Goal: Navigation & Orientation: Find specific page/section

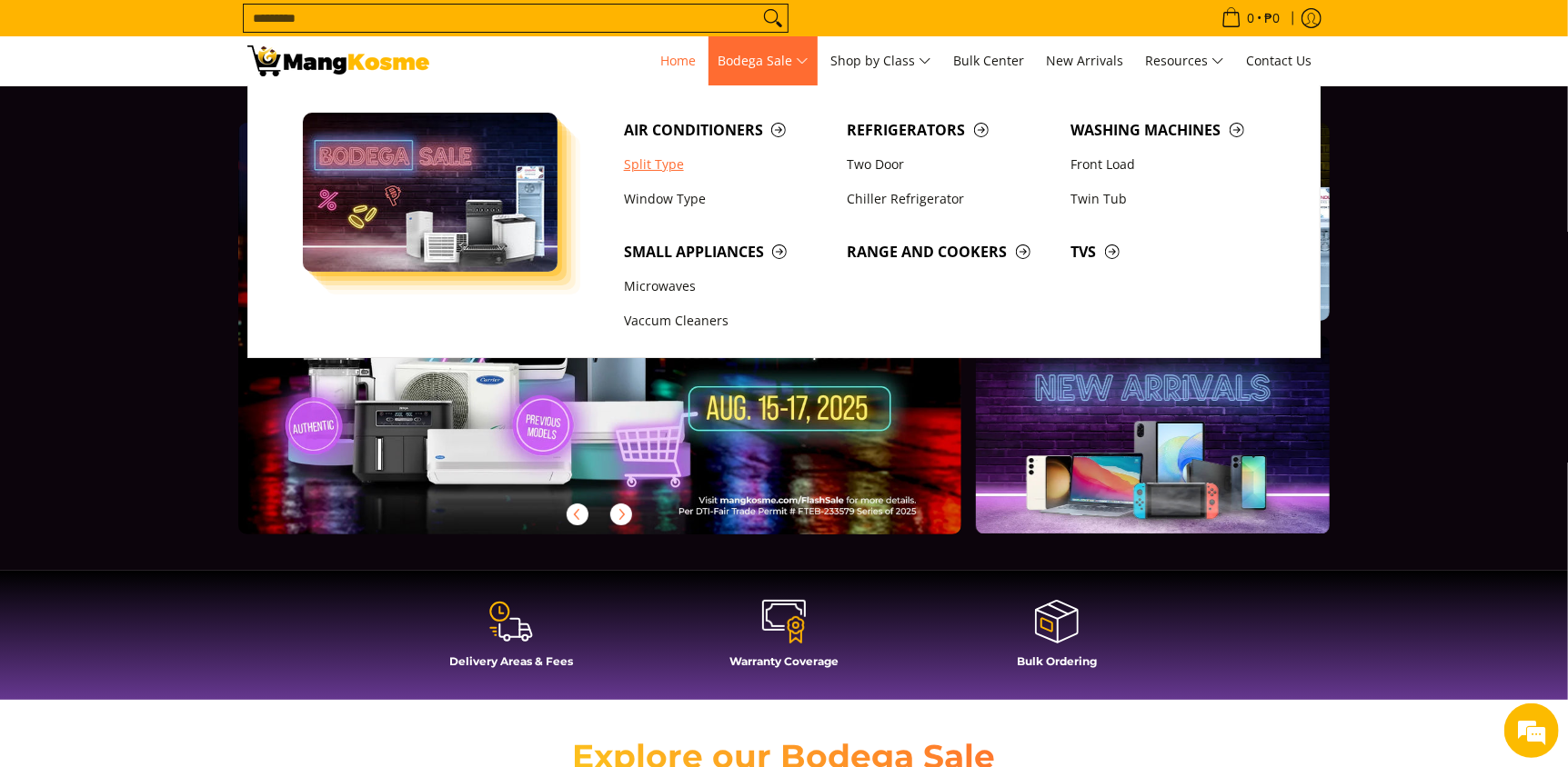
click at [661, 167] on link "Split Type" at bounding box center [727, 165] width 224 height 34
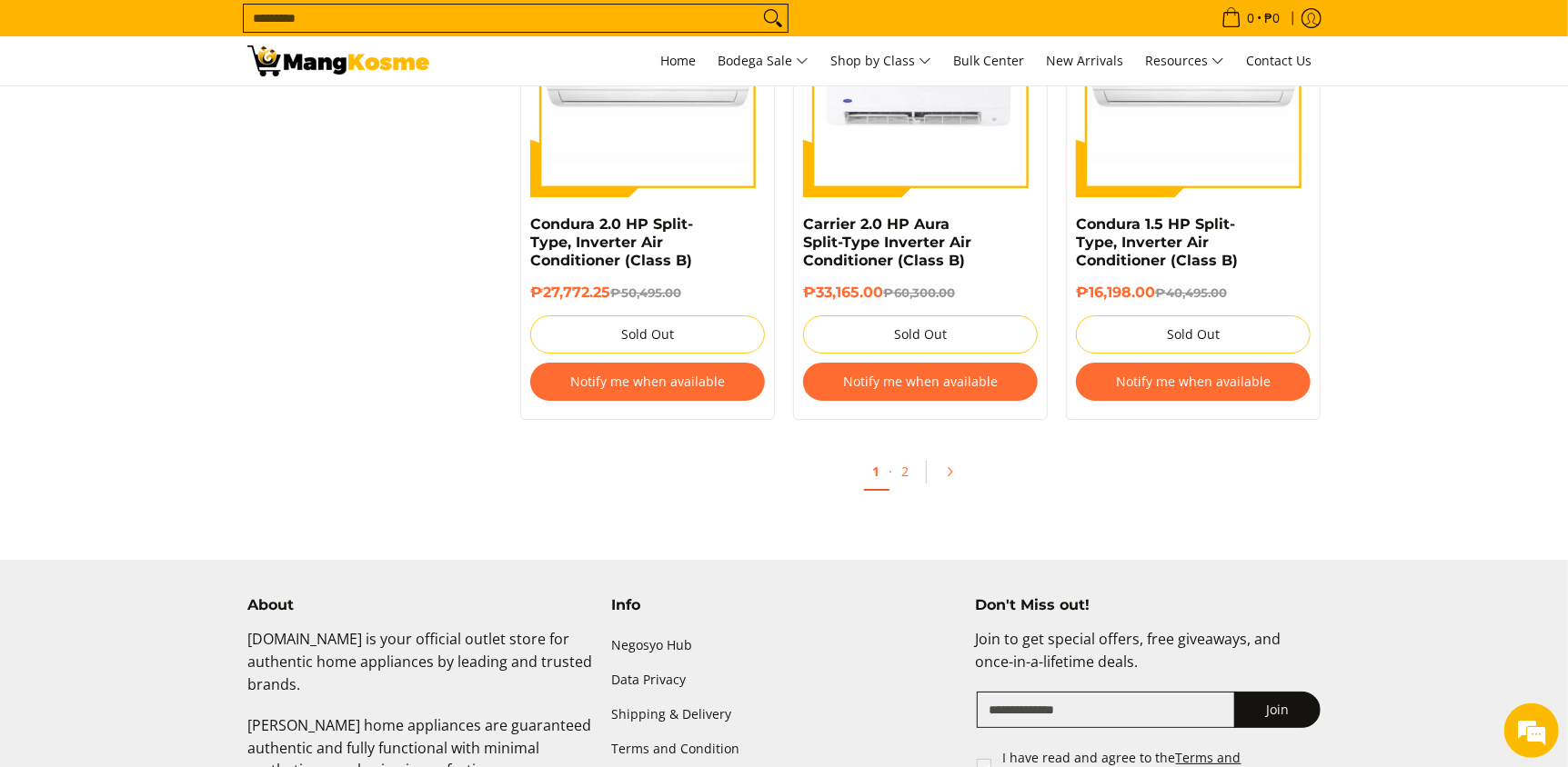
scroll to position [3910, 0]
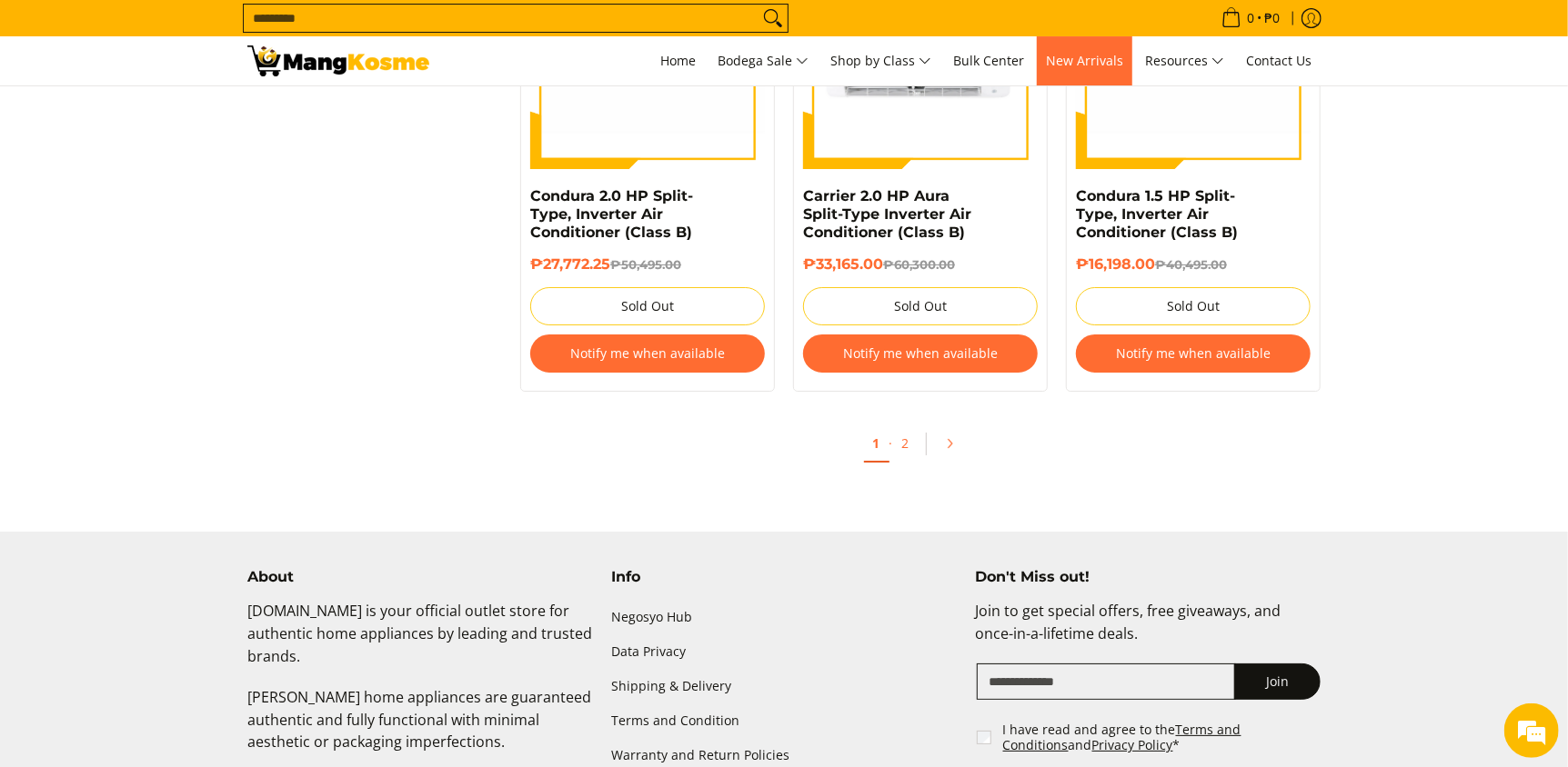
click at [1090, 68] on span "New Arrivals" at bounding box center [1085, 61] width 78 height 17
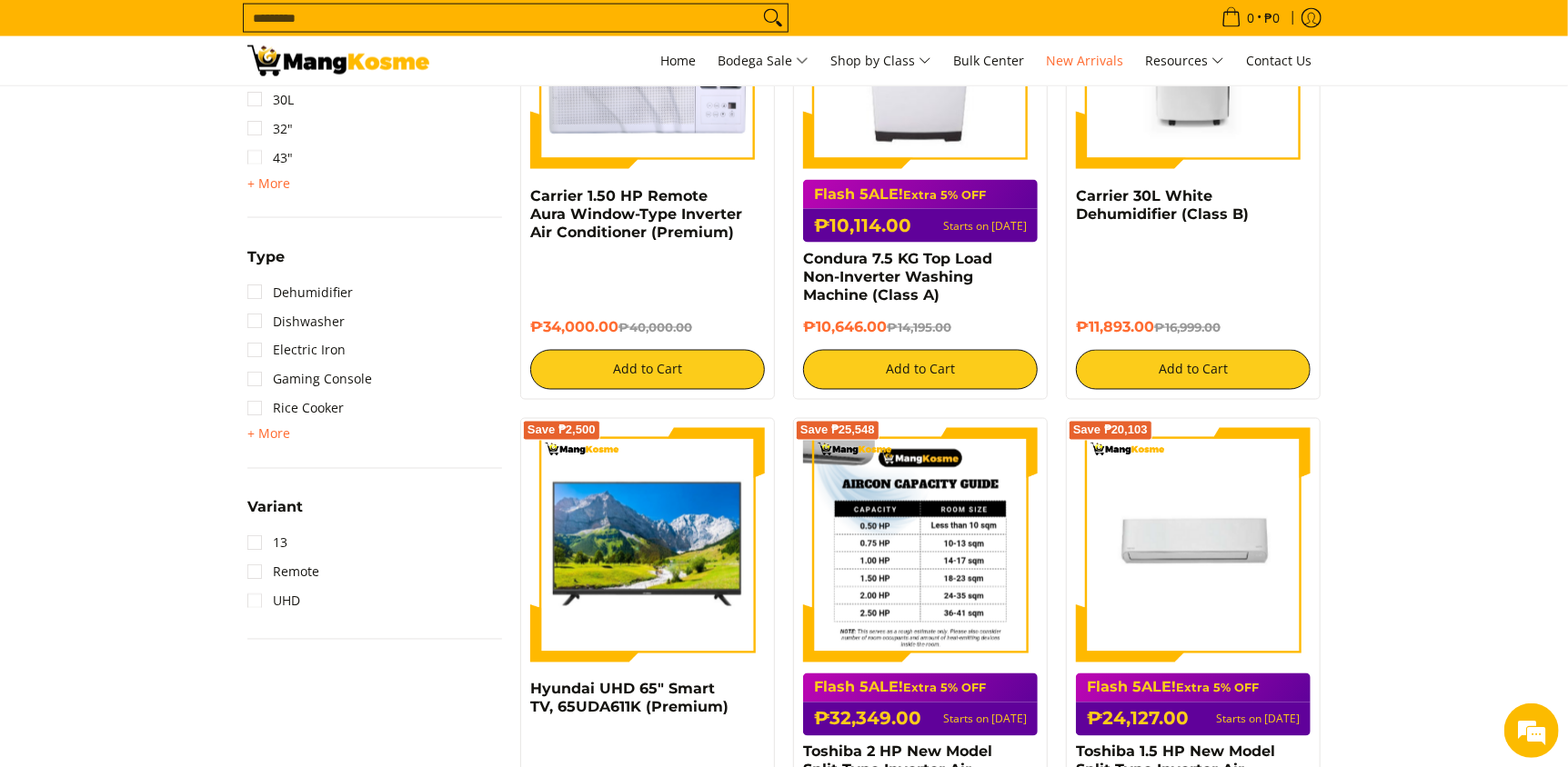
scroll to position [1910, 0]
